Goal: Register for event/course

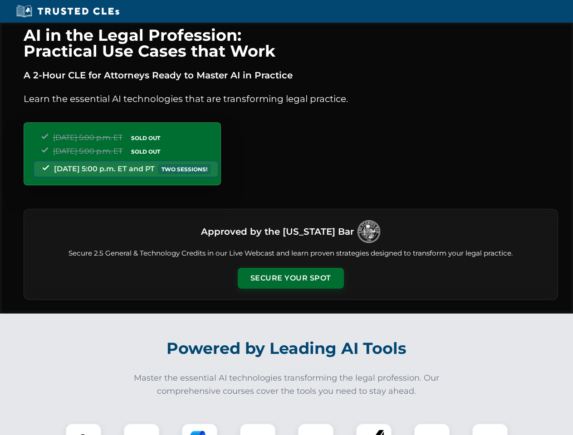
click at [290, 278] on button "Secure Your Spot" at bounding box center [291, 278] width 106 height 21
click at [83, 429] on img at bounding box center [83, 441] width 26 height 26
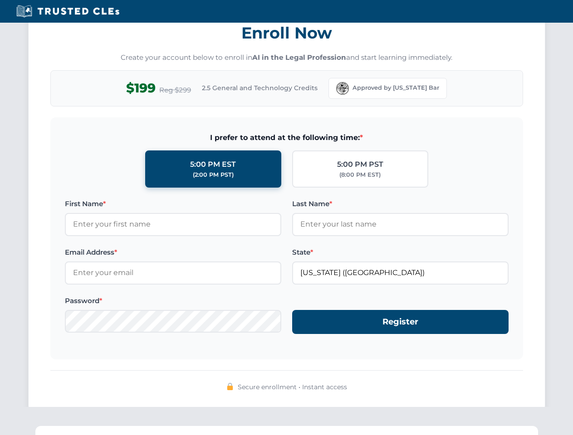
scroll to position [890, 0]
